Goal: Transaction & Acquisition: Obtain resource

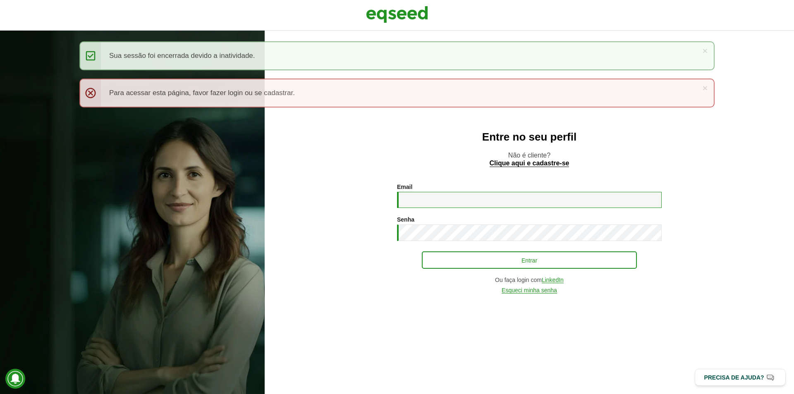
type input "**********"
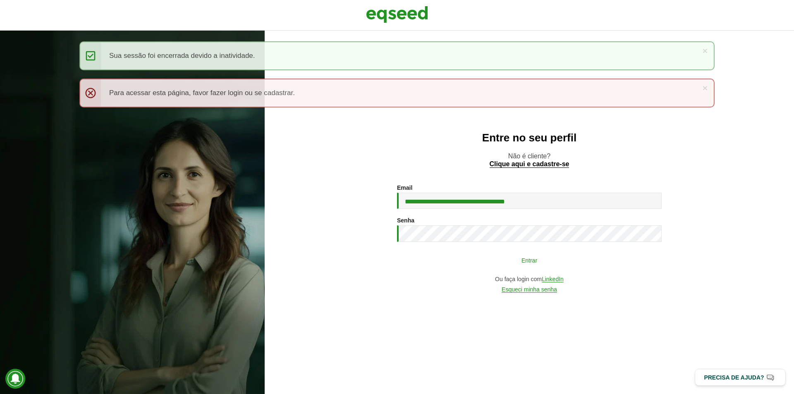
click at [516, 260] on button "Entrar" at bounding box center [529, 260] width 215 height 16
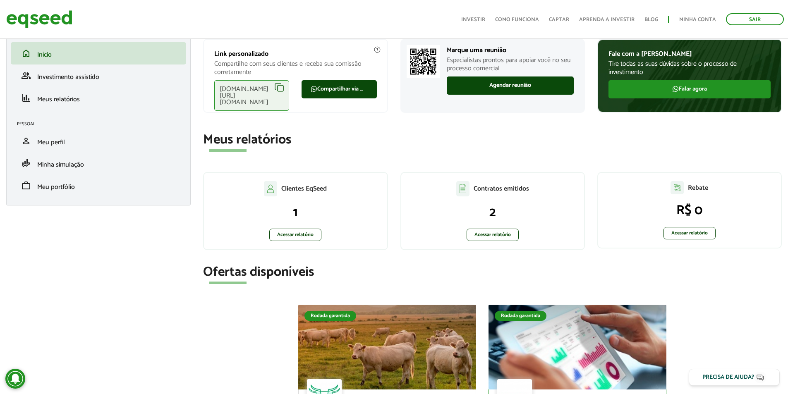
scroll to position [331, 0]
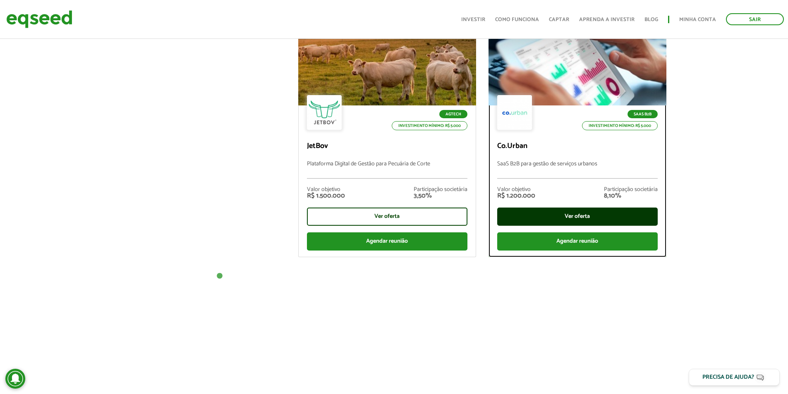
click at [600, 216] on div "Ver oferta" at bounding box center [577, 217] width 160 height 18
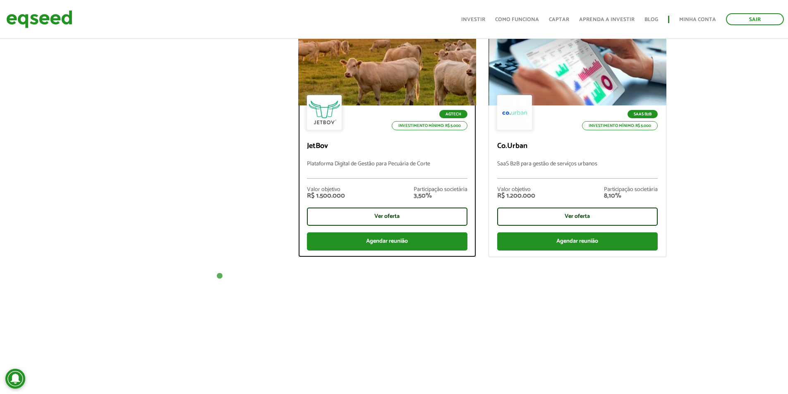
drag, startPoint x: 364, startPoint y: 233, endPoint x: 373, endPoint y: 203, distance: 32.1
click at [374, 197] on div "Agtech Investimento mínimo: R$ 5.000 JetBov Plataforma Digital de Gestão para P…" at bounding box center [387, 180] width 177 height 151
click at [373, 208] on div "Ver oferta" at bounding box center [387, 217] width 160 height 18
